Goal: Information Seeking & Learning: Learn about a topic

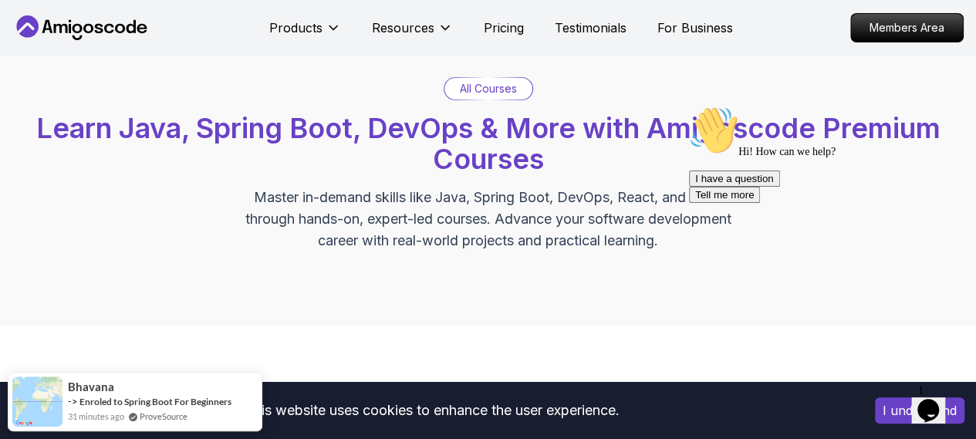
scroll to position [77, 0]
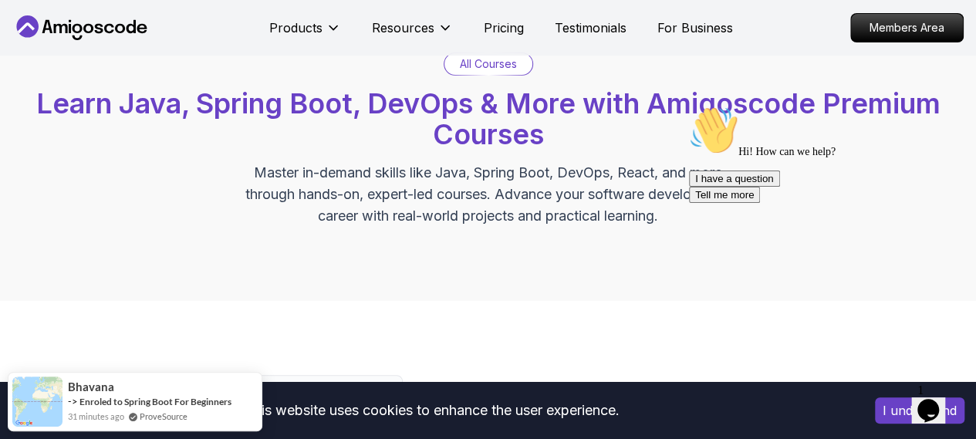
click at [616, 104] on span "Learn Java, Spring Boot, DevOps & More with Amigoscode Premium Courses" at bounding box center [488, 118] width 904 height 65
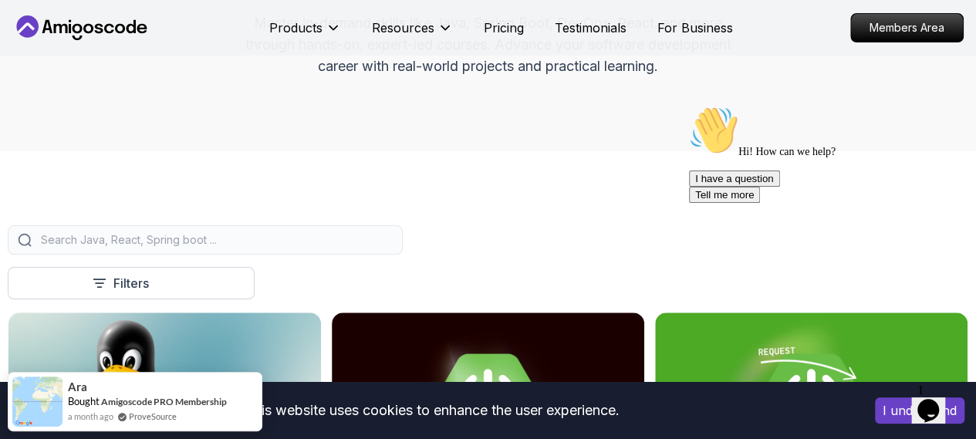
scroll to position [0, 0]
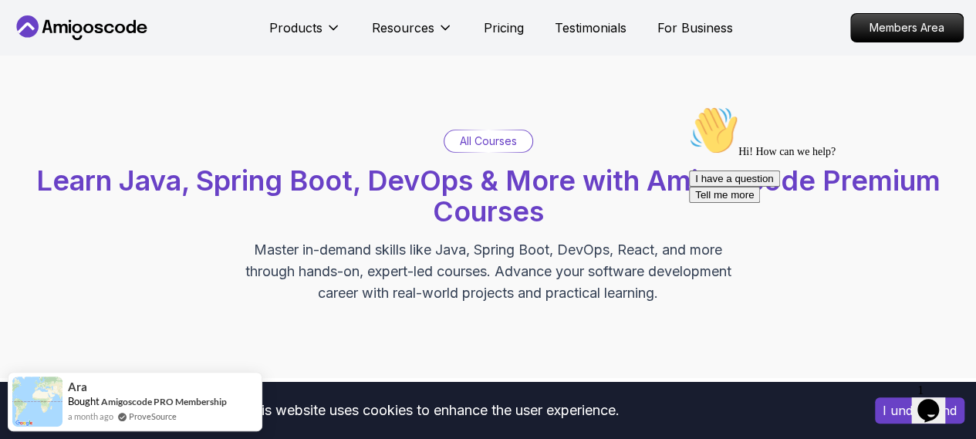
click at [475, 142] on p "All Courses" at bounding box center [488, 140] width 57 height 15
click at [485, 139] on p "All Courses" at bounding box center [488, 140] width 57 height 15
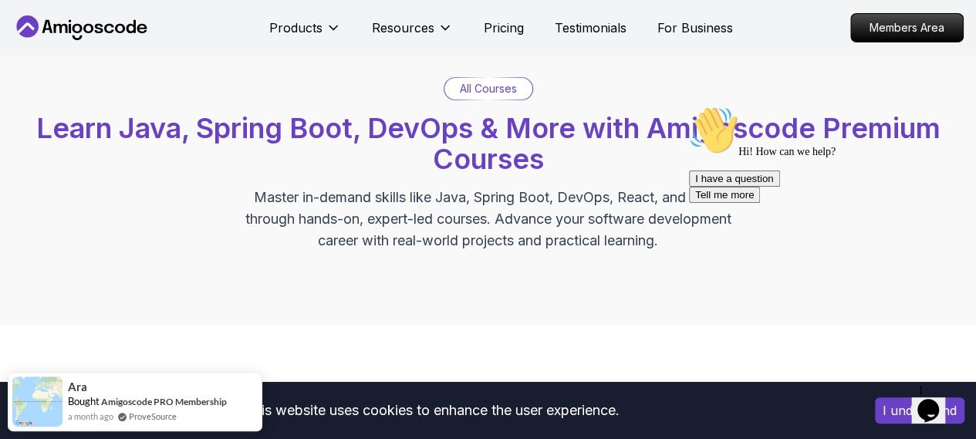
scroll to position [77, 0]
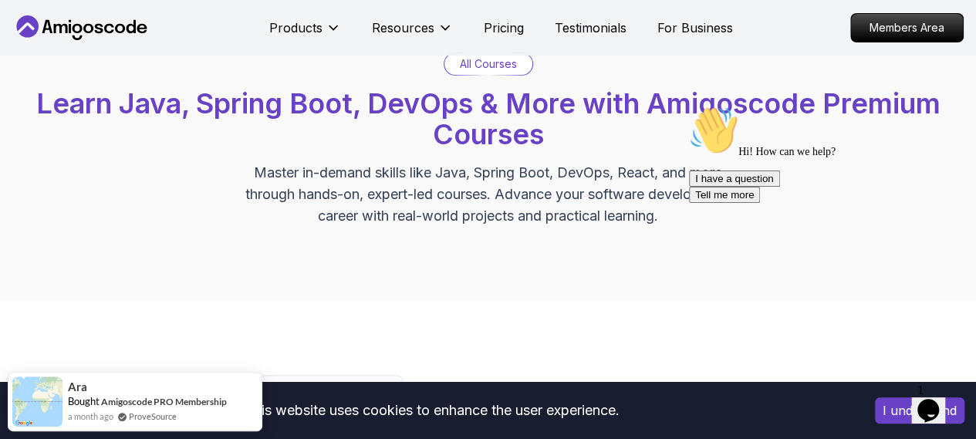
click at [507, 62] on p "All Courses" at bounding box center [488, 63] width 57 height 15
click at [432, 32] on p "Resources" at bounding box center [403, 28] width 62 height 19
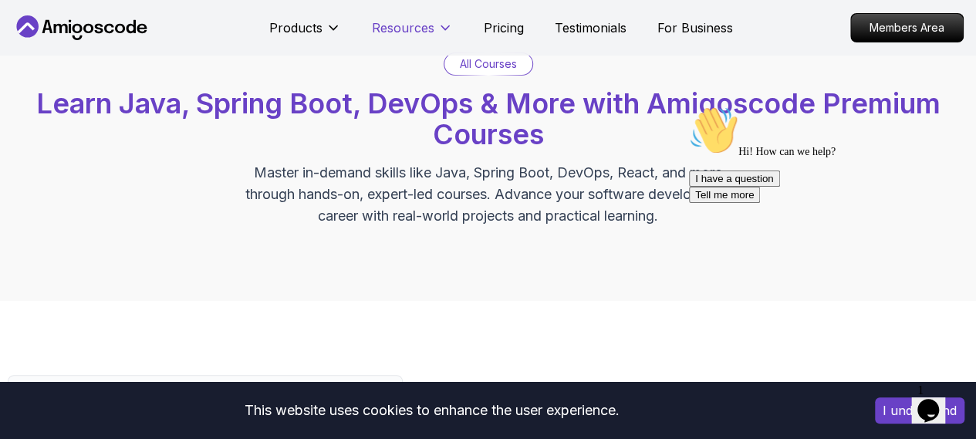
click at [432, 32] on p "Resources" at bounding box center [403, 28] width 62 height 19
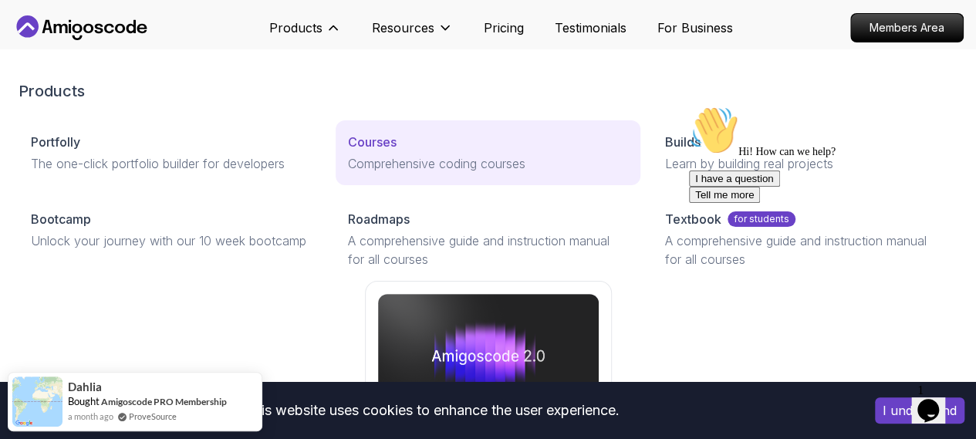
click at [348, 151] on p "Courses" at bounding box center [372, 142] width 49 height 19
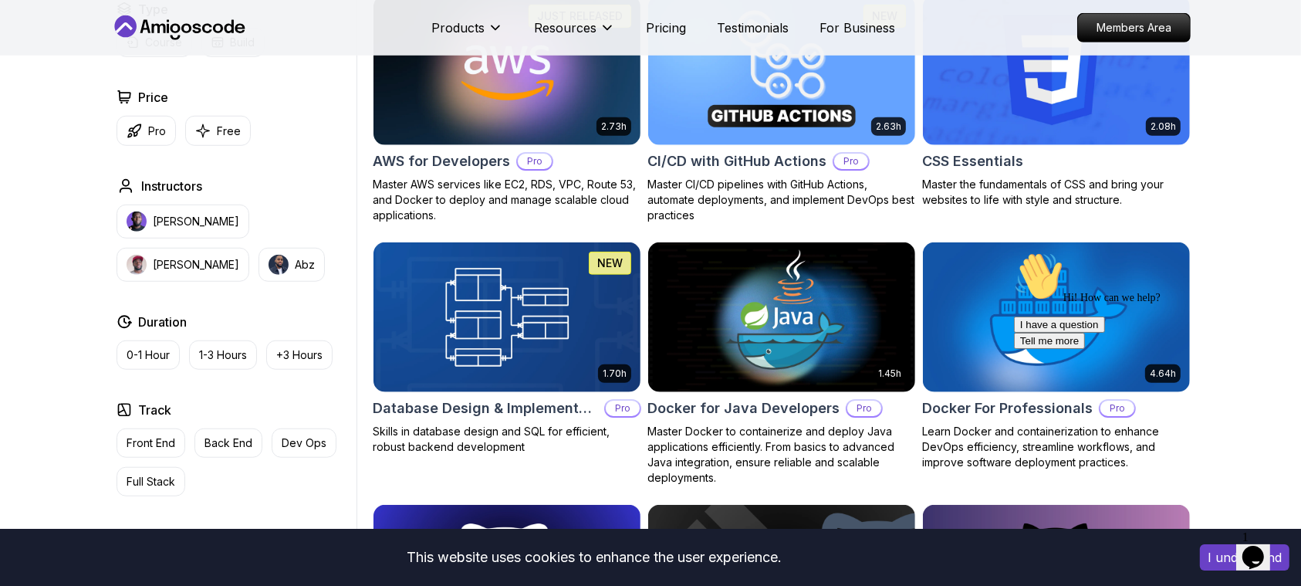
scroll to position [1389, 0]
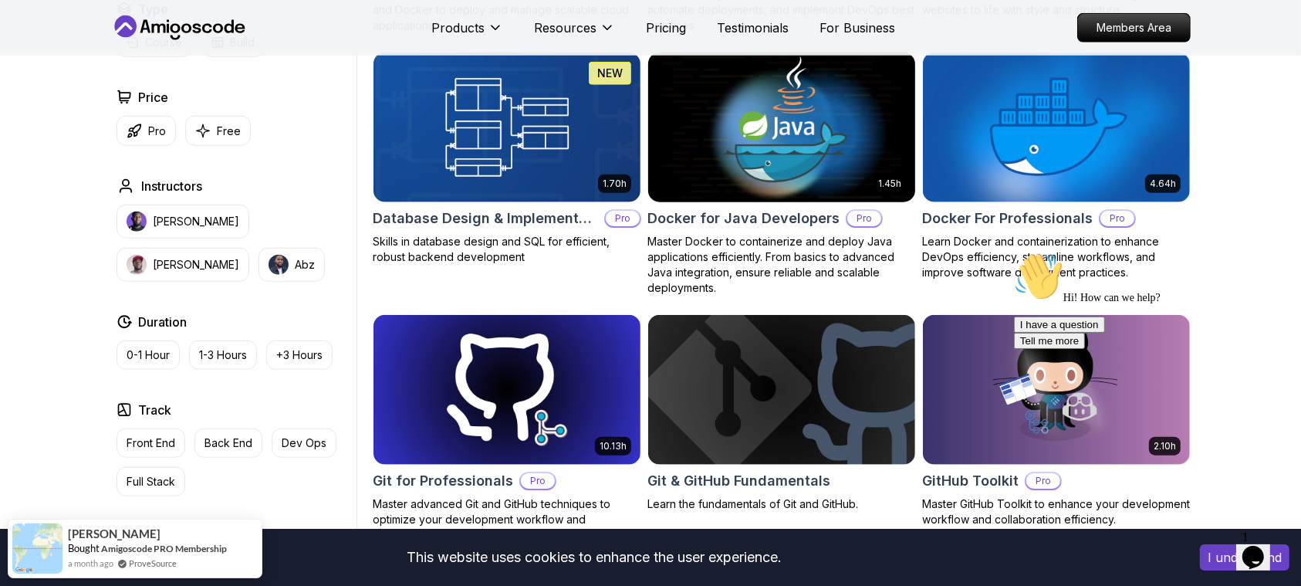
click at [745, 219] on h2 "Docker for Java Developers" at bounding box center [743, 219] width 192 height 22
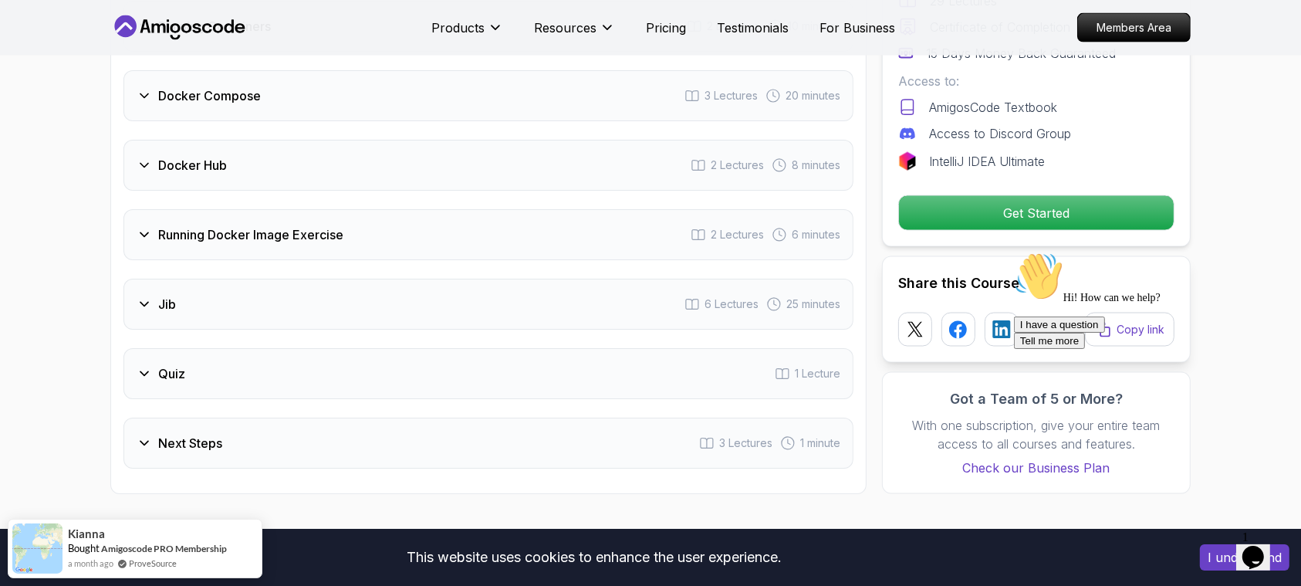
scroll to position [2366, 0]
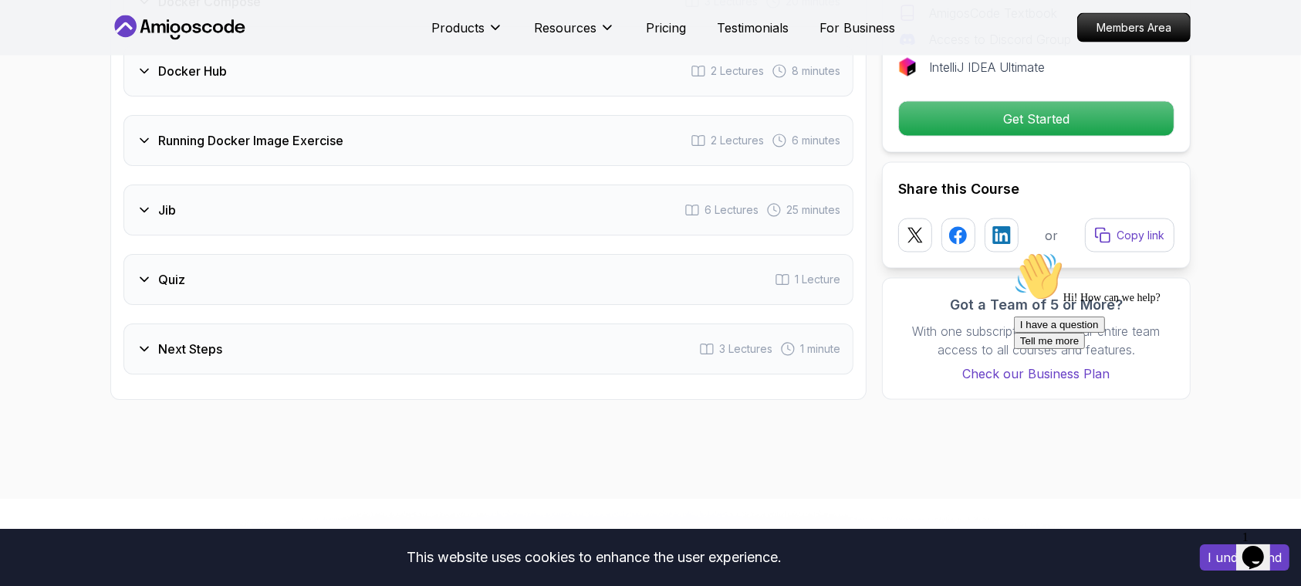
click at [185, 339] on h3 "Next Steps" at bounding box center [190, 348] width 64 height 19
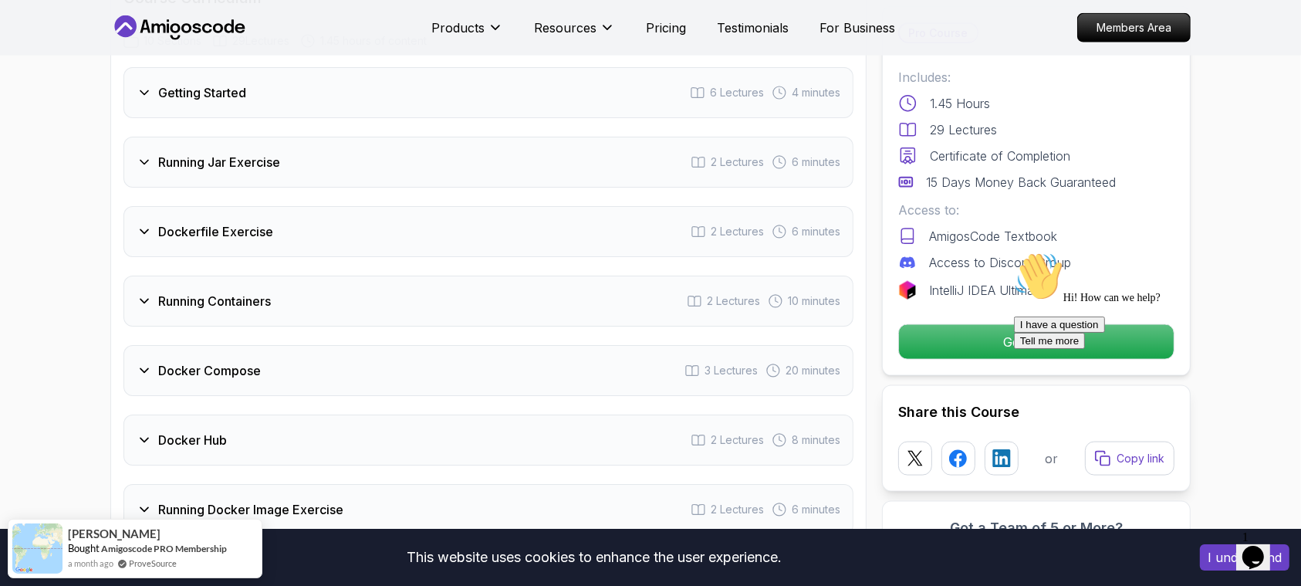
scroll to position [1938, 0]
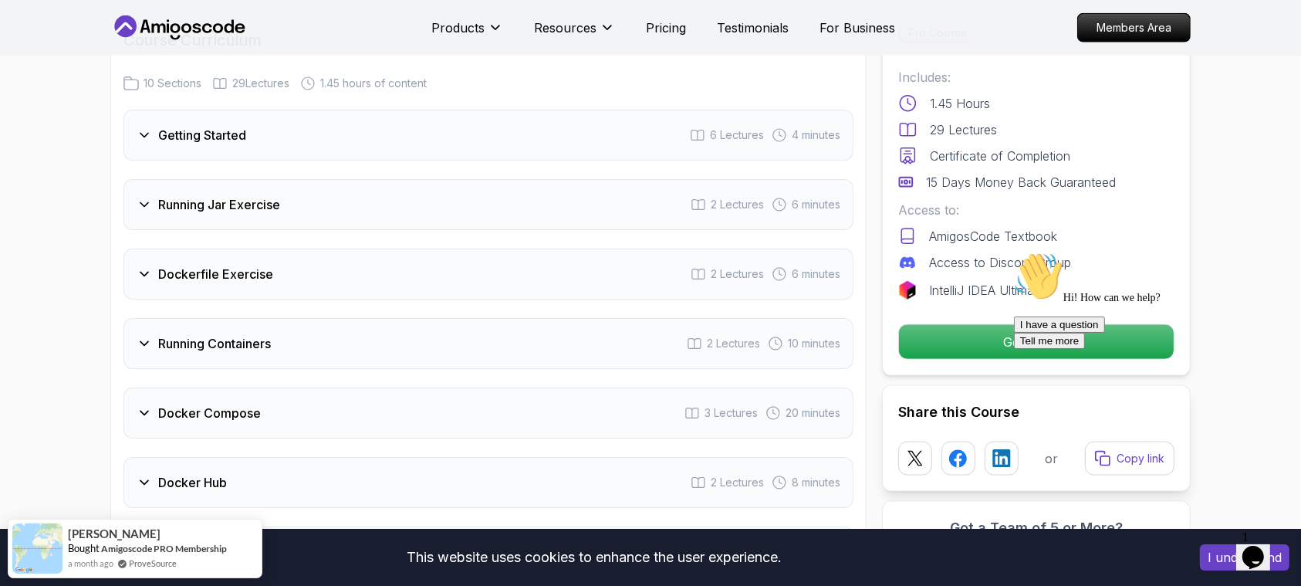
click at [456, 330] on div "Running Containers 2 Lectures 10 minutes" at bounding box center [488, 343] width 730 height 51
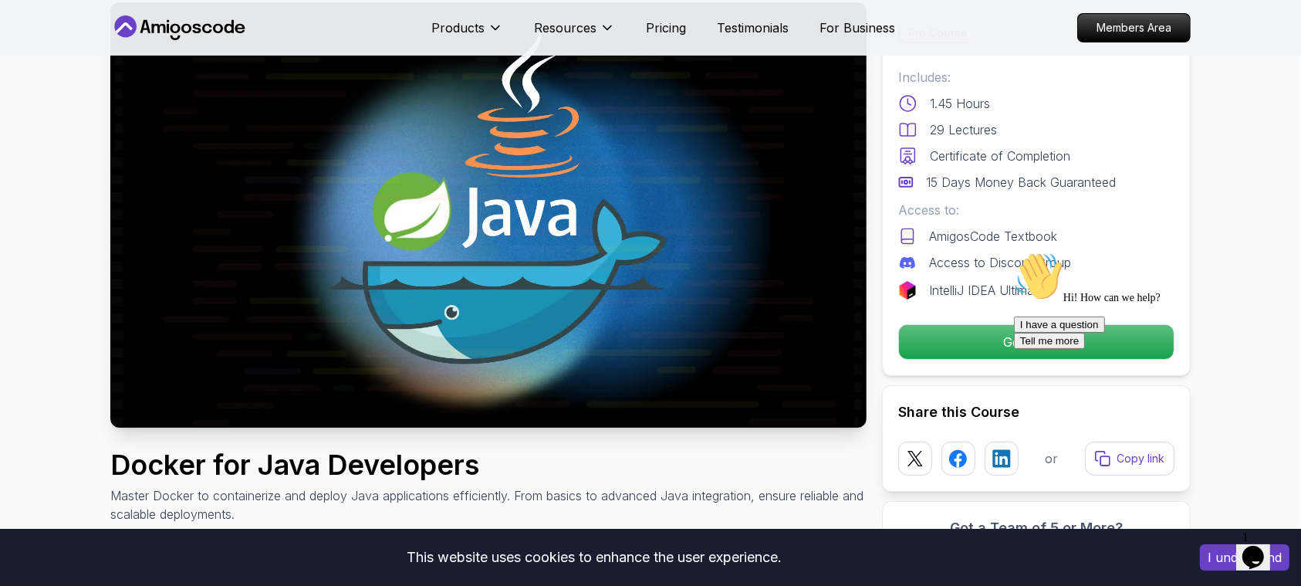
scroll to position [0, 0]
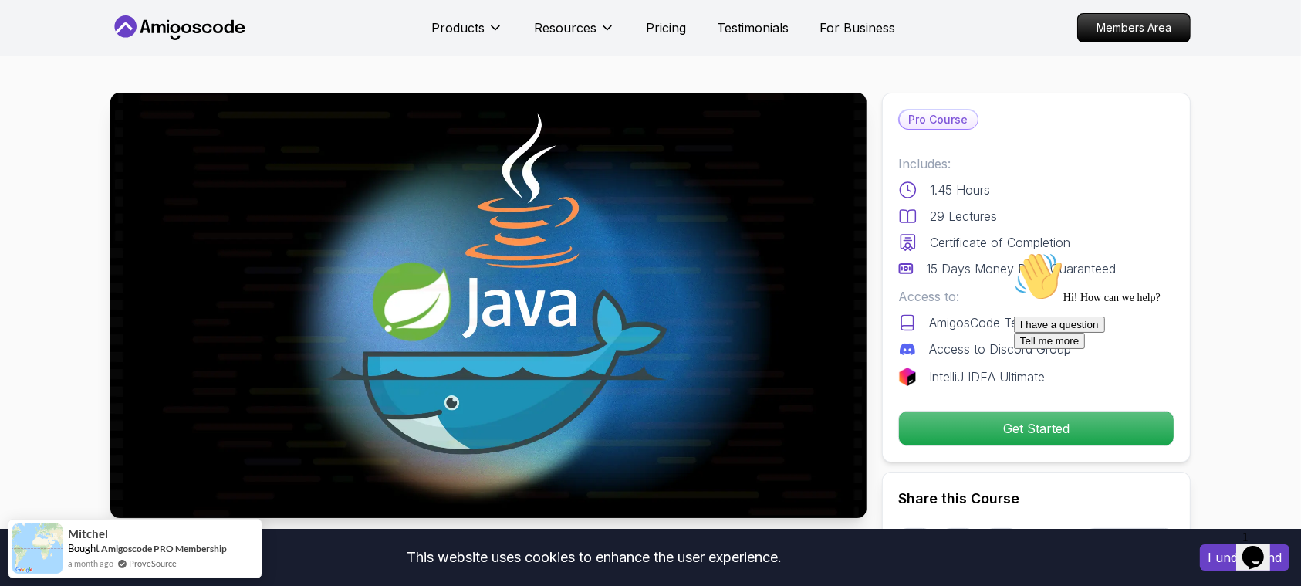
click at [975, 348] on div "Hi! How can we help? I have a question Tell me more" at bounding box center [1152, 299] width 278 height 97
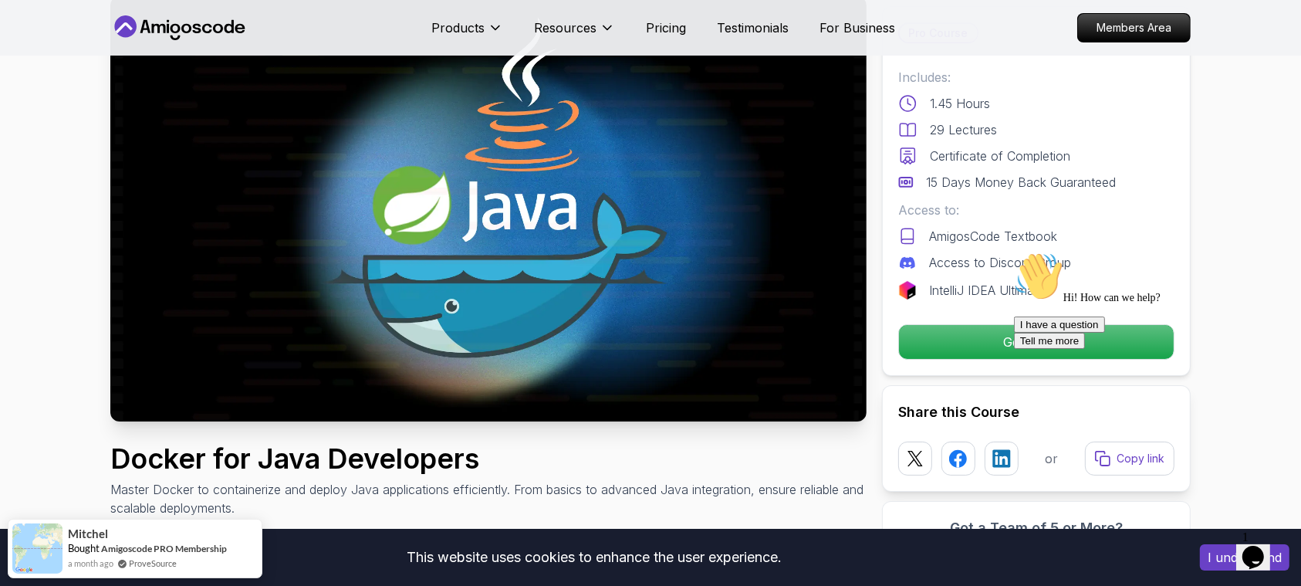
scroll to position [309, 0]
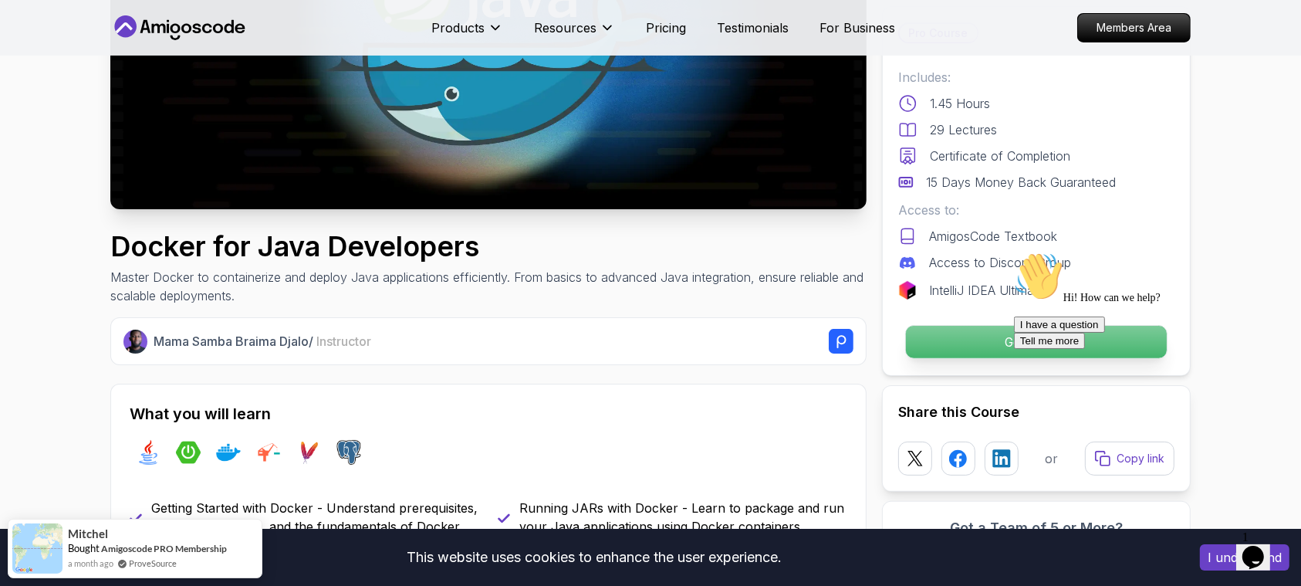
click at [975, 342] on p "Get Started" at bounding box center [1036, 342] width 261 height 32
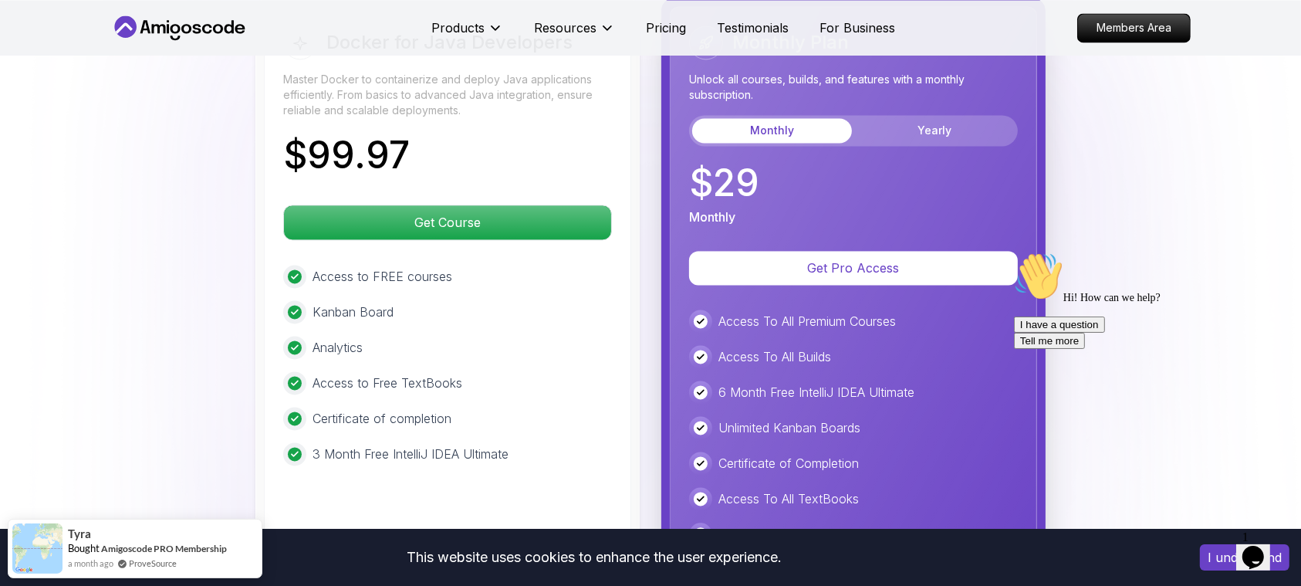
scroll to position [3104, 0]
